Goal: Task Accomplishment & Management: Use online tool/utility

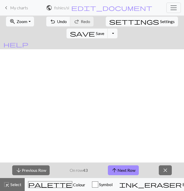
scroll to position [247, 43]
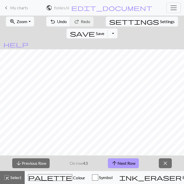
click at [123, 166] on button "arrow_upward Next Row" at bounding box center [123, 163] width 31 height 10
click at [123, 164] on button "arrow_upward Next Row" at bounding box center [123, 163] width 31 height 10
click at [122, 159] on button "arrow_upward Next Row" at bounding box center [123, 163] width 31 height 10
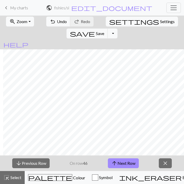
scroll to position [212, 349]
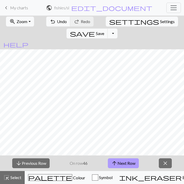
click at [125, 164] on button "arrow_upward Next Row" at bounding box center [123, 163] width 31 height 10
click at [125, 165] on button "arrow_upward Next Row" at bounding box center [123, 163] width 31 height 10
click at [124, 164] on button "arrow_upward Next Row" at bounding box center [123, 163] width 31 height 10
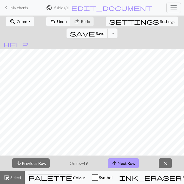
click at [127, 161] on button "arrow_upward Next Row" at bounding box center [123, 164] width 31 height 10
click at [121, 164] on button "arrow_upward Next Row" at bounding box center [123, 164] width 31 height 10
click at [122, 162] on button "arrow_upward Next Row" at bounding box center [123, 164] width 31 height 10
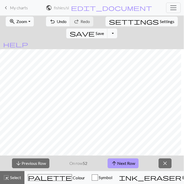
scroll to position [0, 0]
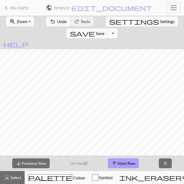
click at [128, 163] on button "arrow_upward Next Row" at bounding box center [123, 164] width 31 height 10
click at [124, 164] on button "arrow_upward Next Row" at bounding box center [123, 164] width 31 height 10
click at [123, 162] on button "arrow_upward Next Row" at bounding box center [123, 163] width 31 height 10
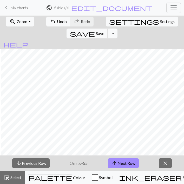
scroll to position [173, 35]
click at [129, 161] on button "arrow_upward Next Row" at bounding box center [123, 163] width 31 height 10
click at [125, 163] on button "arrow_upward Next Row" at bounding box center [123, 163] width 31 height 10
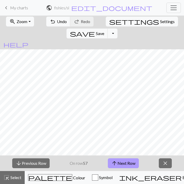
click at [130, 160] on button "arrow_upward Next Row" at bounding box center [123, 163] width 31 height 10
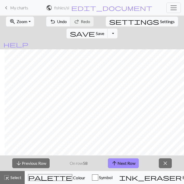
scroll to position [175, 353]
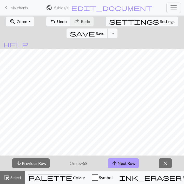
click at [116, 163] on span "arrow_upward" at bounding box center [114, 163] width 6 height 7
click at [130, 163] on button "arrow_upward Next Row" at bounding box center [123, 163] width 31 height 10
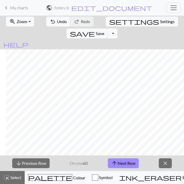
scroll to position [172, 361]
click at [126, 159] on button "arrow_upward Next Row" at bounding box center [123, 163] width 31 height 10
click at [130, 162] on button "arrow_upward Next Row" at bounding box center [123, 163] width 31 height 10
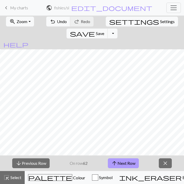
scroll to position [153, 358]
click at [118, 164] on button "arrow_upward Next Row" at bounding box center [123, 163] width 31 height 10
click at [120, 165] on button "arrow_upward Next Row" at bounding box center [123, 163] width 31 height 10
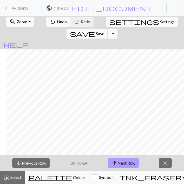
scroll to position [140, 334]
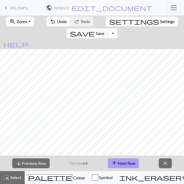
click at [122, 165] on button "arrow_upward Next Row" at bounding box center [123, 164] width 31 height 10
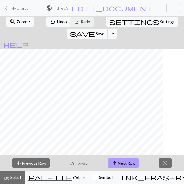
scroll to position [134, 67]
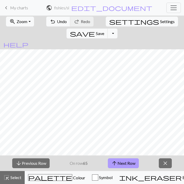
click at [122, 162] on button "arrow_upward Next Row" at bounding box center [123, 163] width 31 height 10
click at [121, 165] on button "arrow_upward Next Row" at bounding box center [123, 164] width 31 height 10
click at [121, 166] on button "arrow_upward Next Row" at bounding box center [123, 164] width 31 height 10
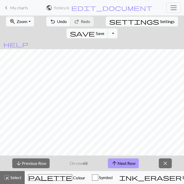
click at [123, 165] on button "arrow_upward Next Row" at bounding box center [123, 164] width 31 height 10
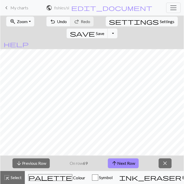
scroll to position [110, 301]
